Goal: Task Accomplishment & Management: Manage account settings

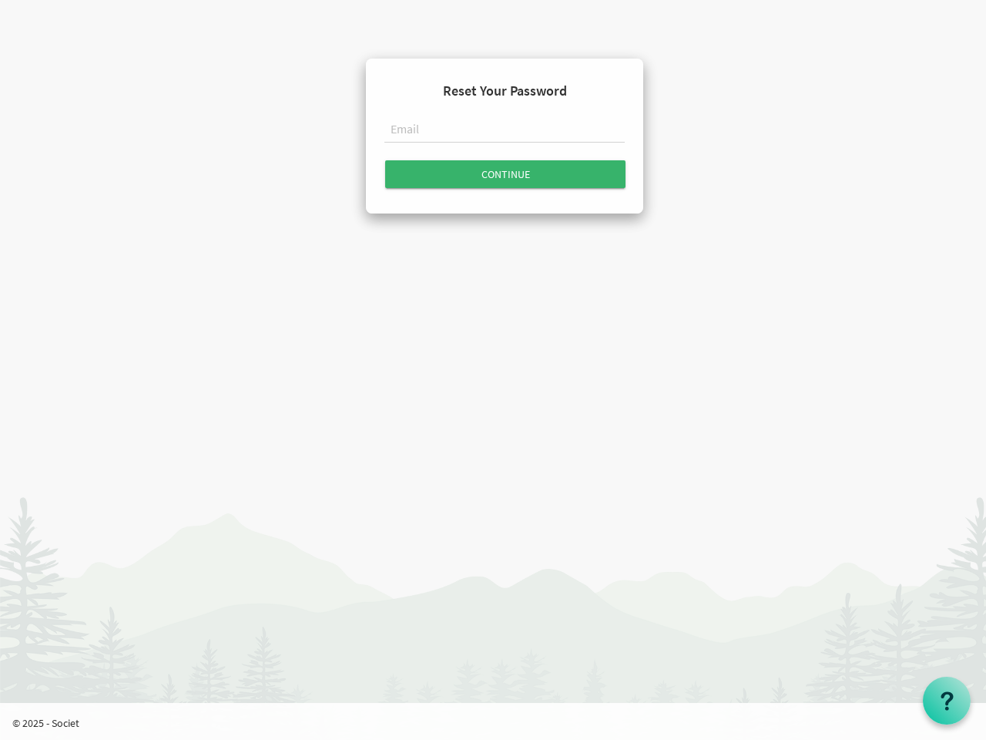
click at [505, 133] on input "text" at bounding box center [504, 130] width 240 height 26
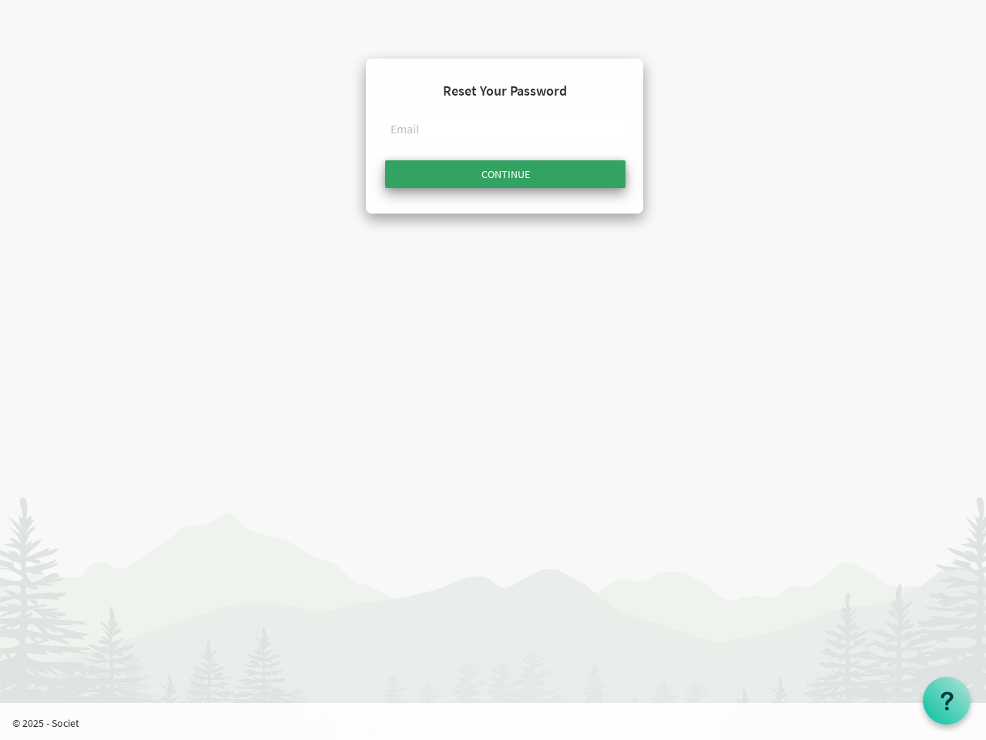
click at [505, 174] on input "Continue" at bounding box center [505, 174] width 240 height 28
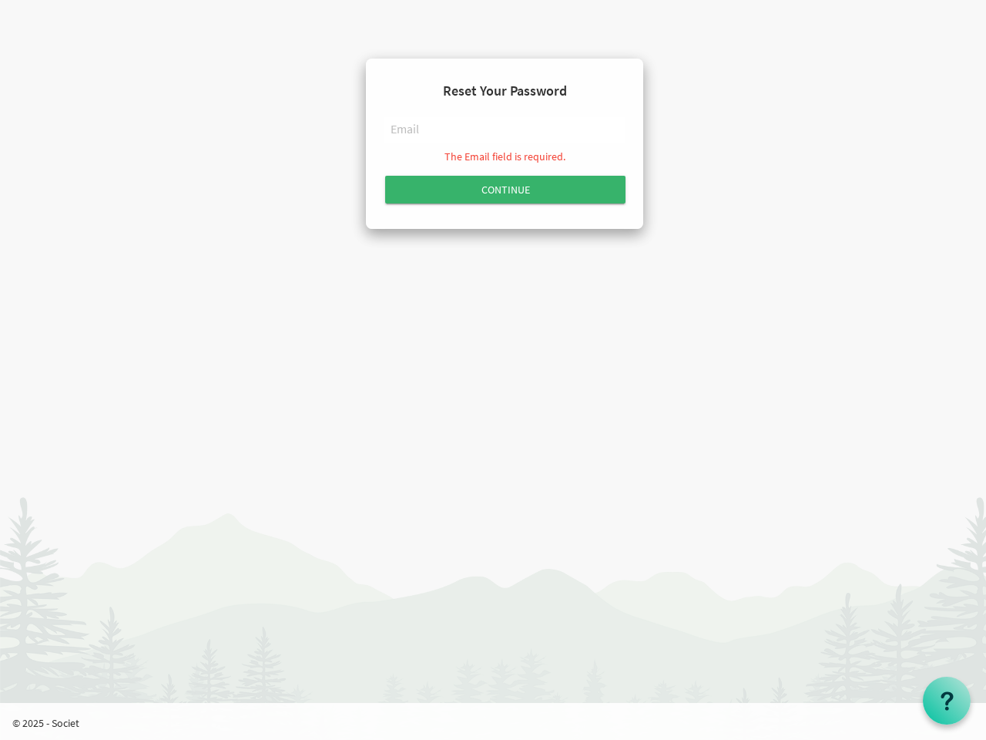
click at [947, 700] on use at bounding box center [947, 700] width 12 height 18
